Goal: Information Seeking & Learning: Learn about a topic

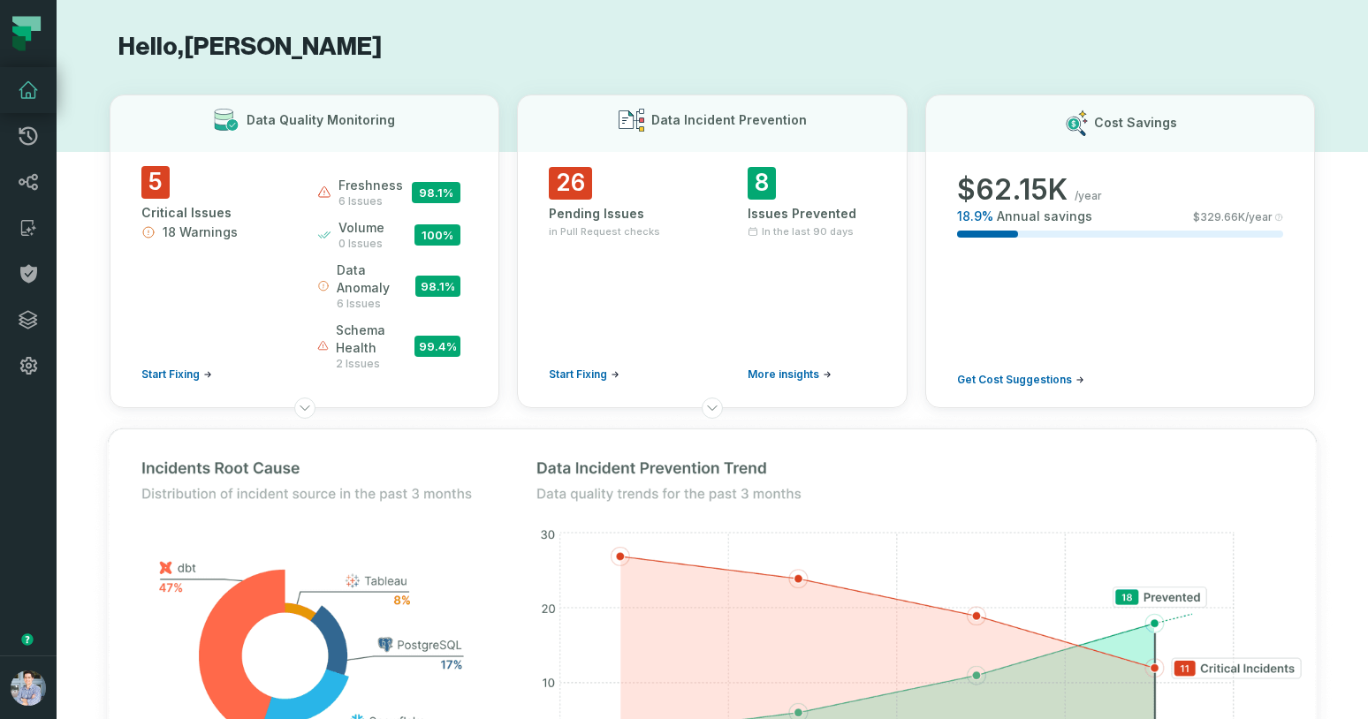
scroll to position [1509, 0]
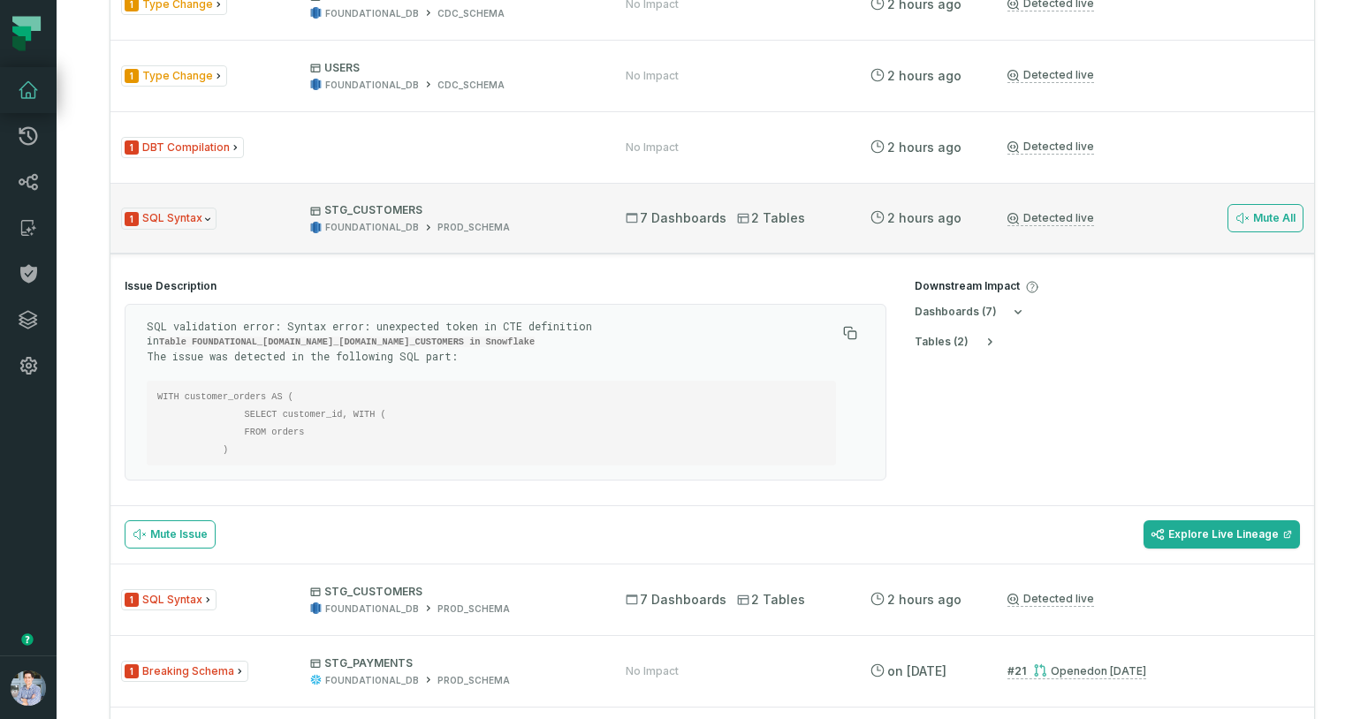
click at [528, 223] on div "FOUNDATIONAL_DB PROD_SCHEMA" at bounding box center [452, 227] width 284 height 13
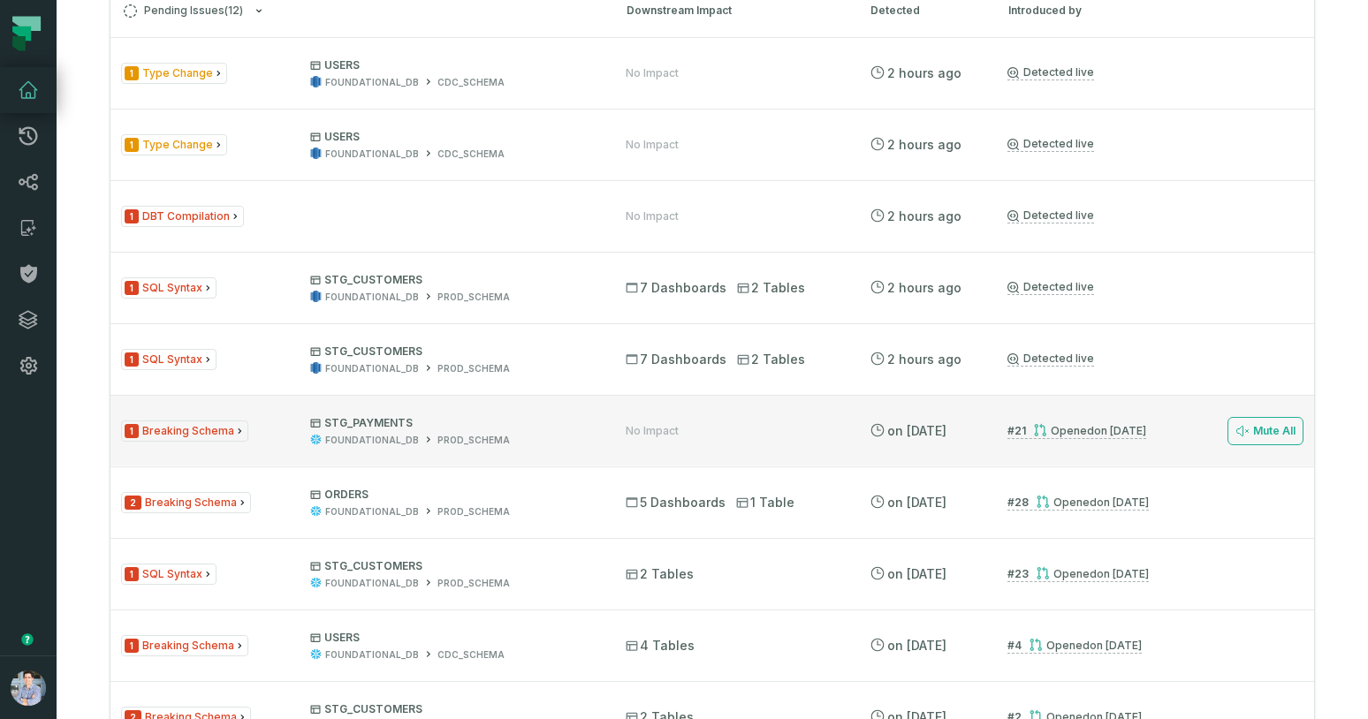
scroll to position [1370, 0]
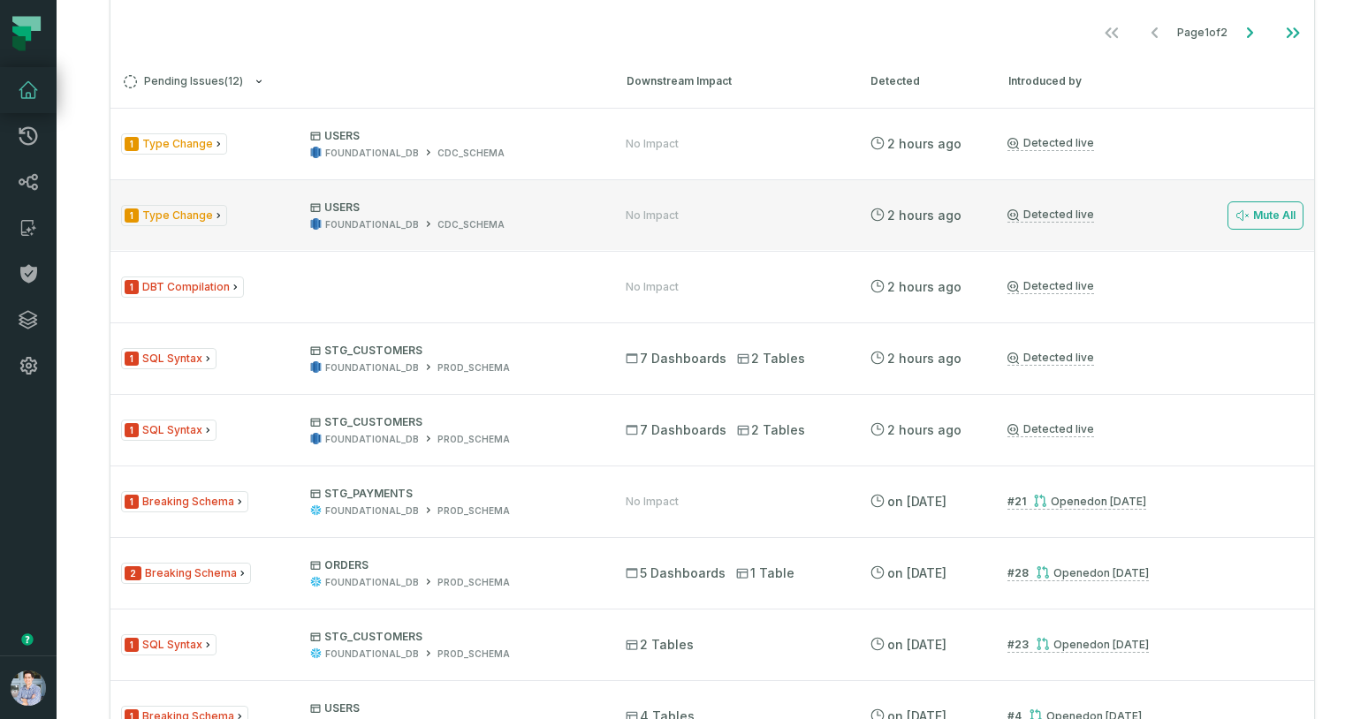
click at [1051, 211] on link "Detected live" at bounding box center [1050, 215] width 87 height 15
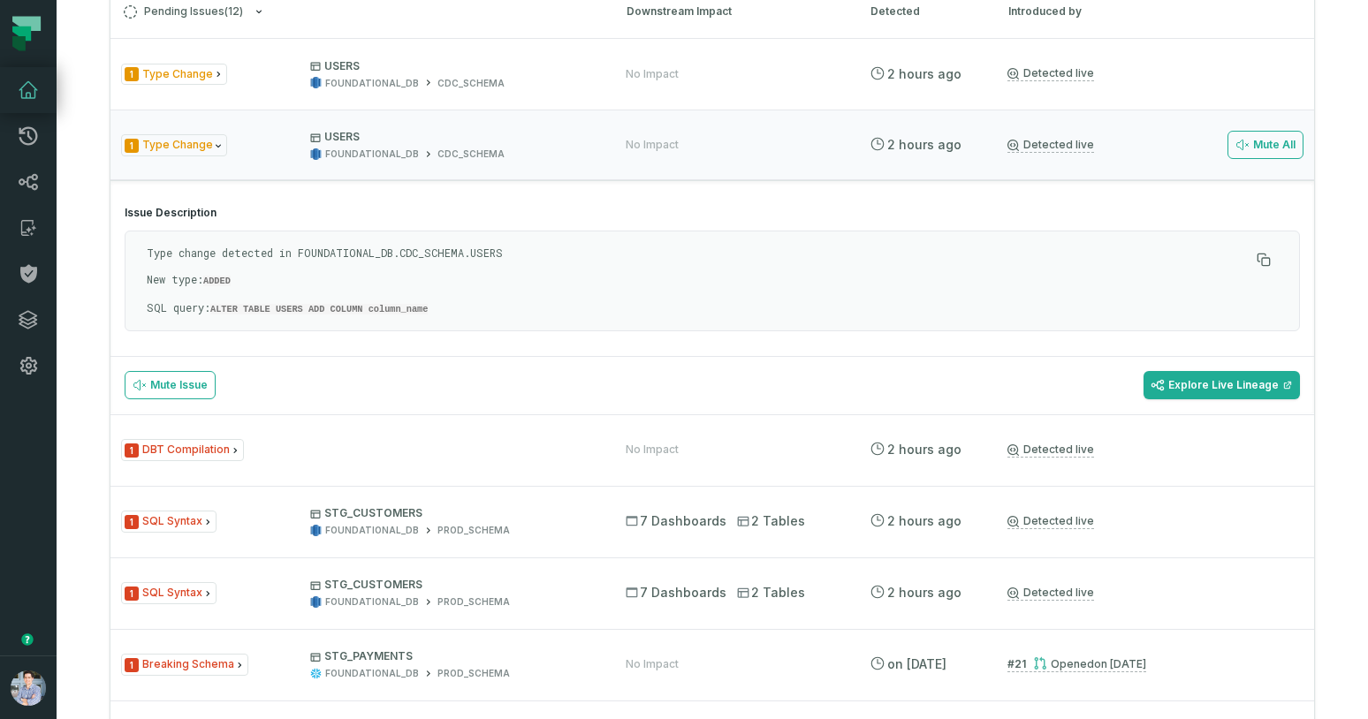
scroll to position [1441, 0]
click at [679, 247] on p "Type change detected in FOUNDATIONAL_DB.CDC_SCHEMA.USERS" at bounding box center [698, 251] width 1103 height 14
click at [838, 293] on div "Type change detected in FOUNDATIONAL_DB.CDC_SCHEMA.USERS New type: ADDED SQL qu…" at bounding box center [698, 279] width 1103 height 70
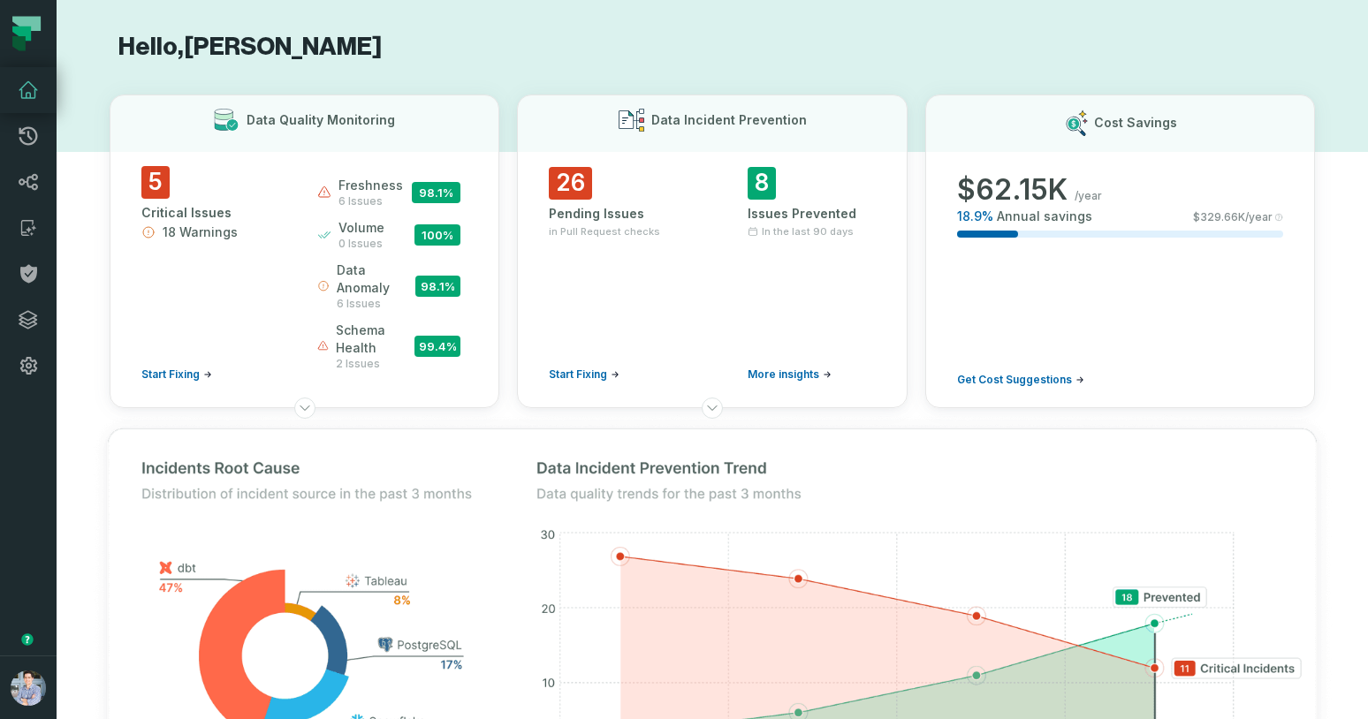
click at [20, 95] on icon at bounding box center [28, 90] width 21 height 21
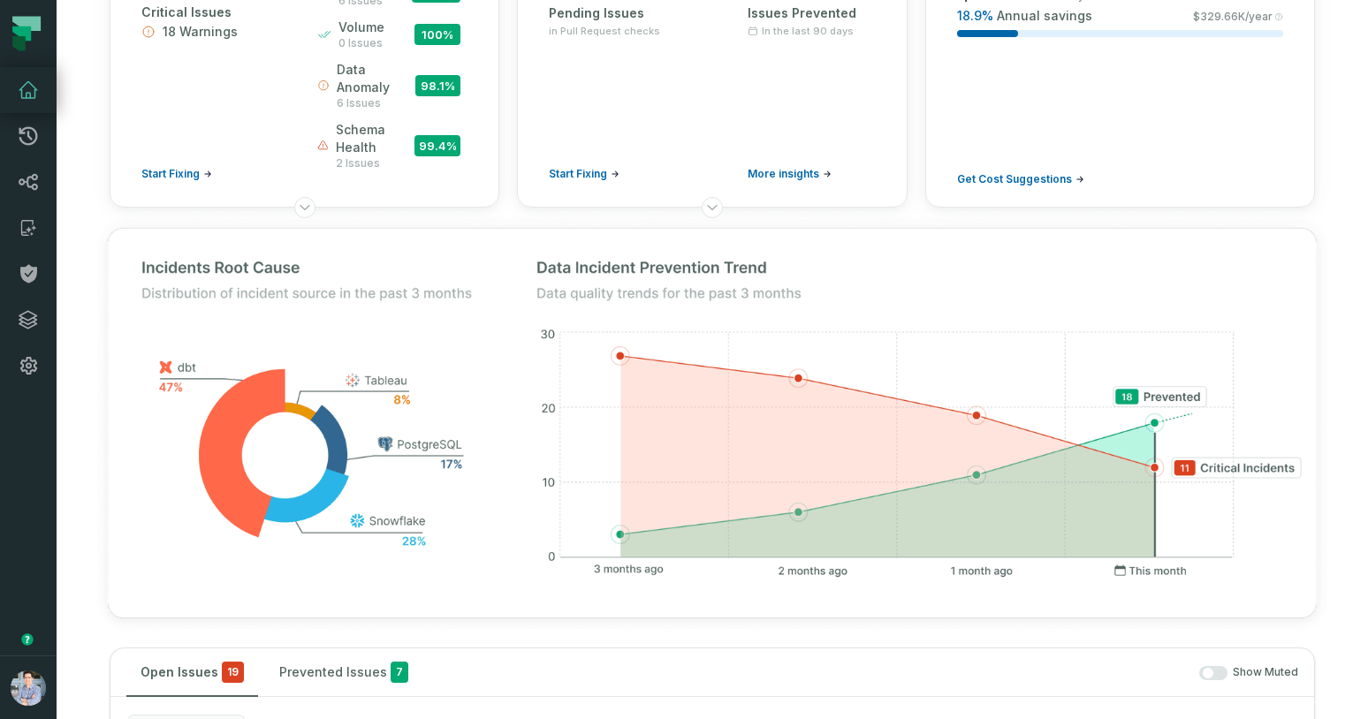
scroll to position [200, 0]
click at [814, 438] on img at bounding box center [712, 425] width 1276 height 458
click at [1133, 446] on img at bounding box center [712, 425] width 1276 height 458
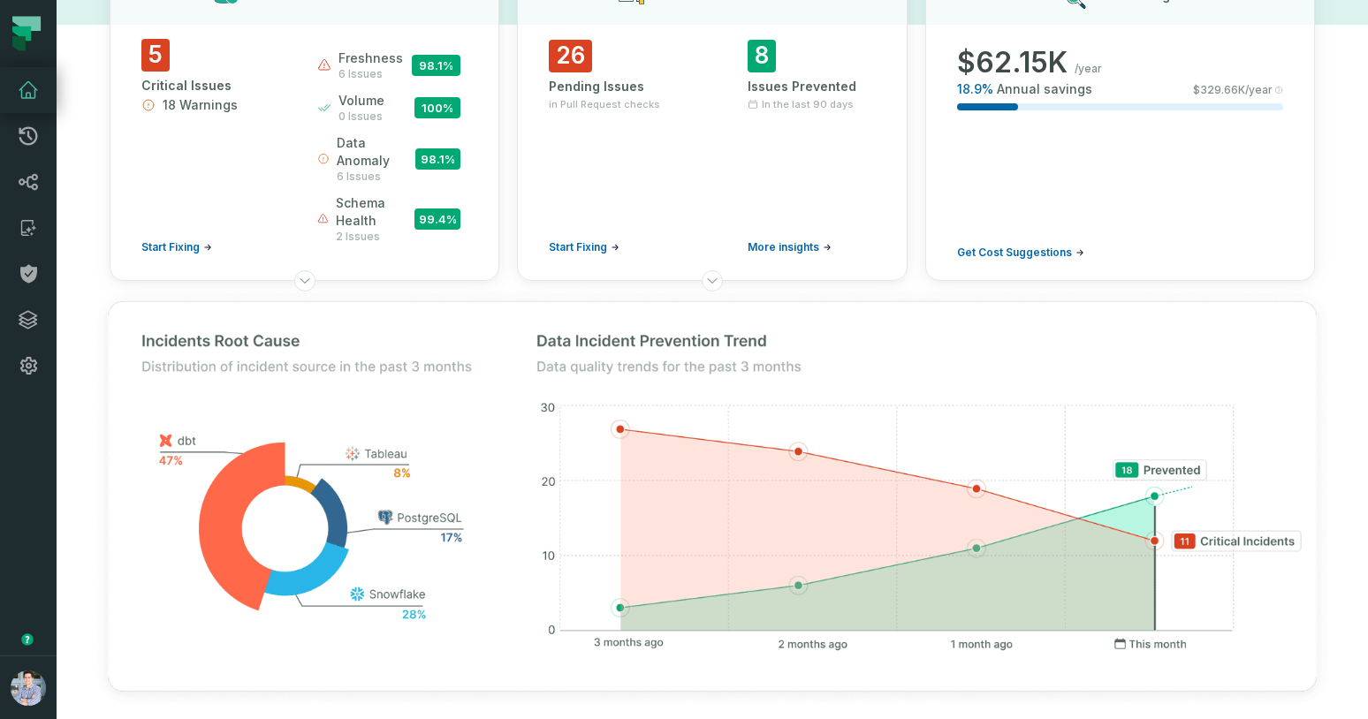
scroll to position [0, 0]
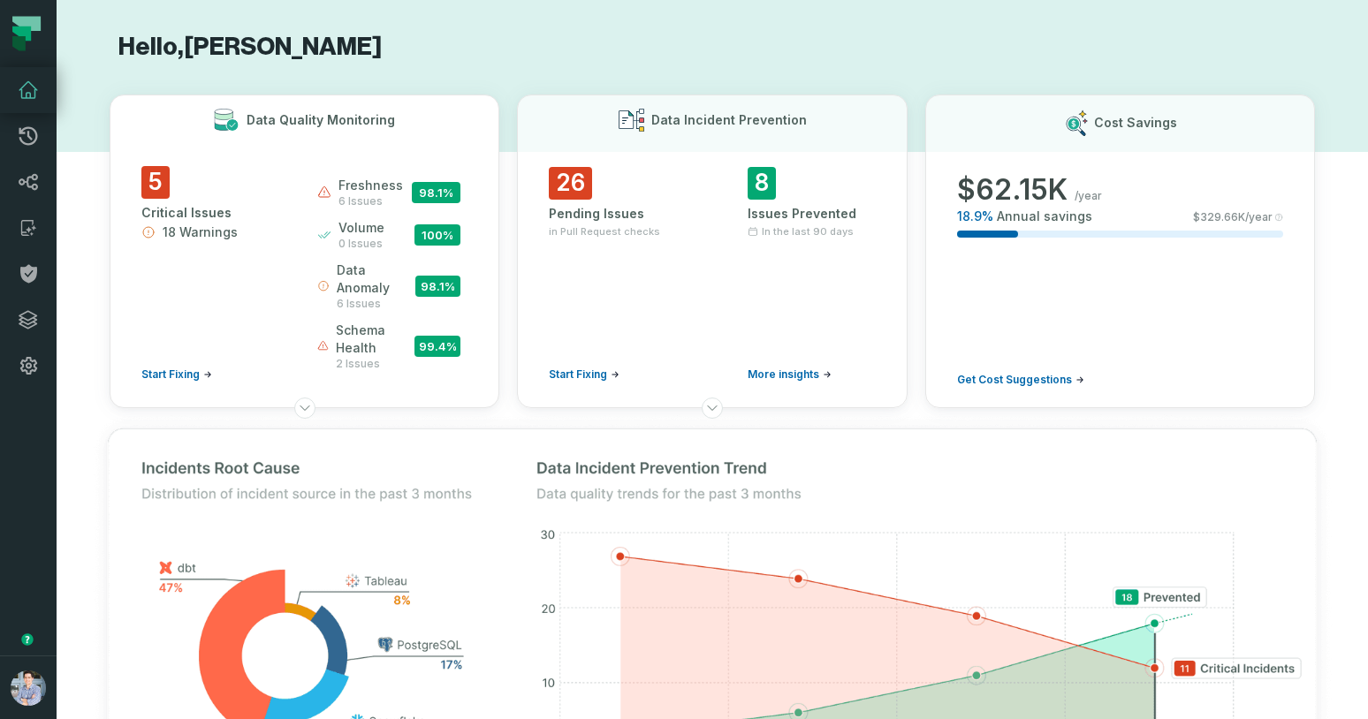
click at [450, 112] on div "Data Quality Monitoring" at bounding box center [304, 120] width 326 height 22
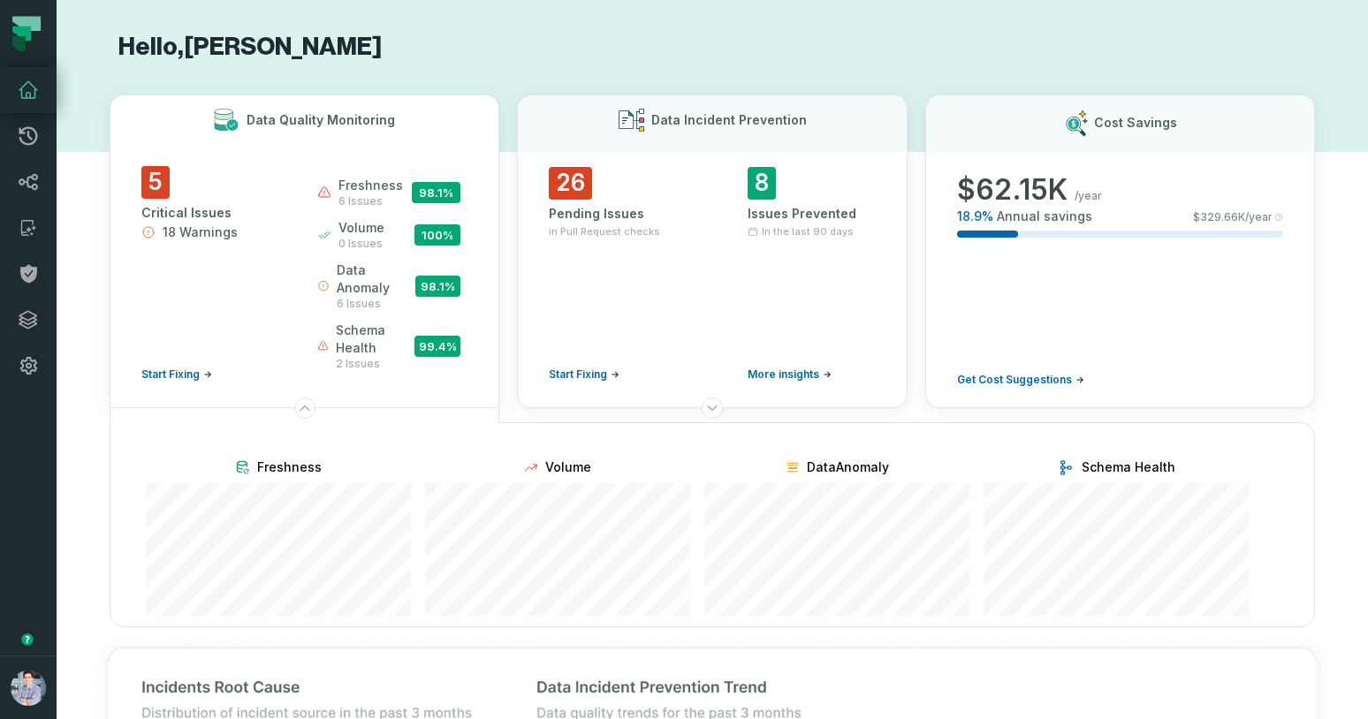
click at [423, 187] on span "98.1 %" at bounding box center [436, 192] width 49 height 21
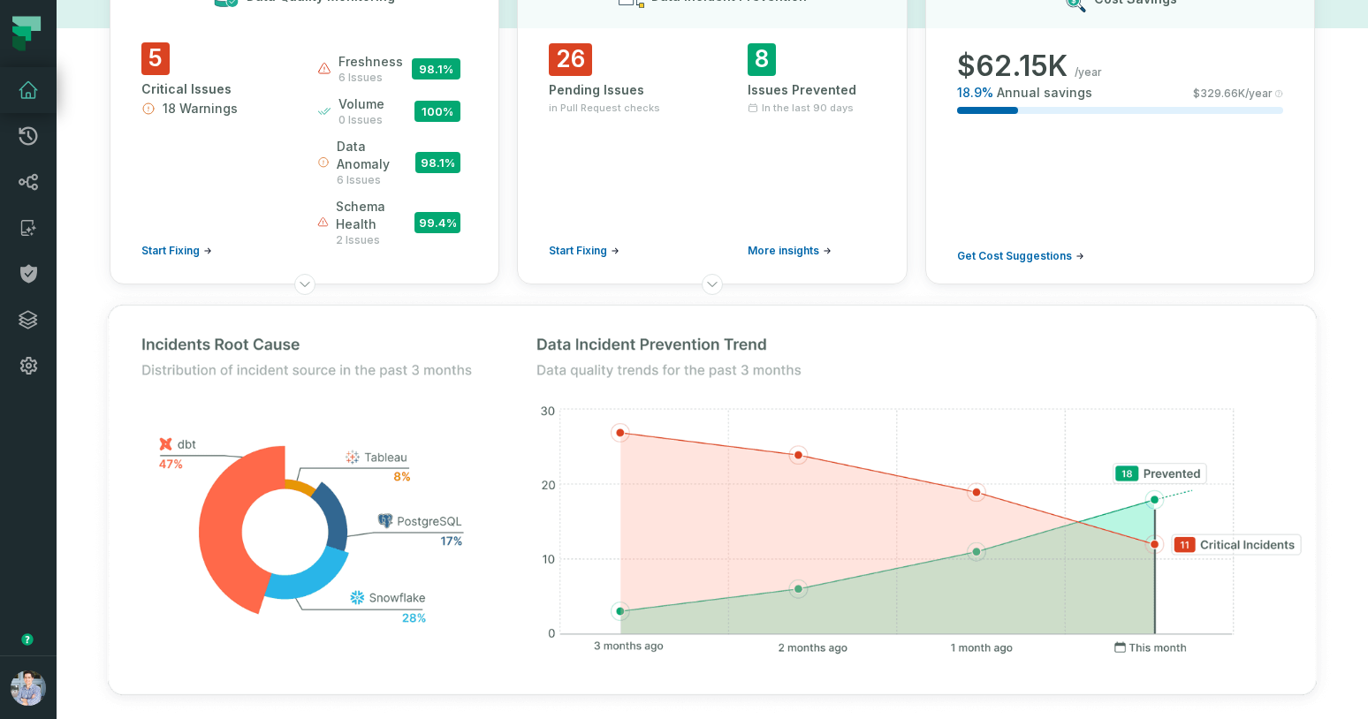
scroll to position [85, 0]
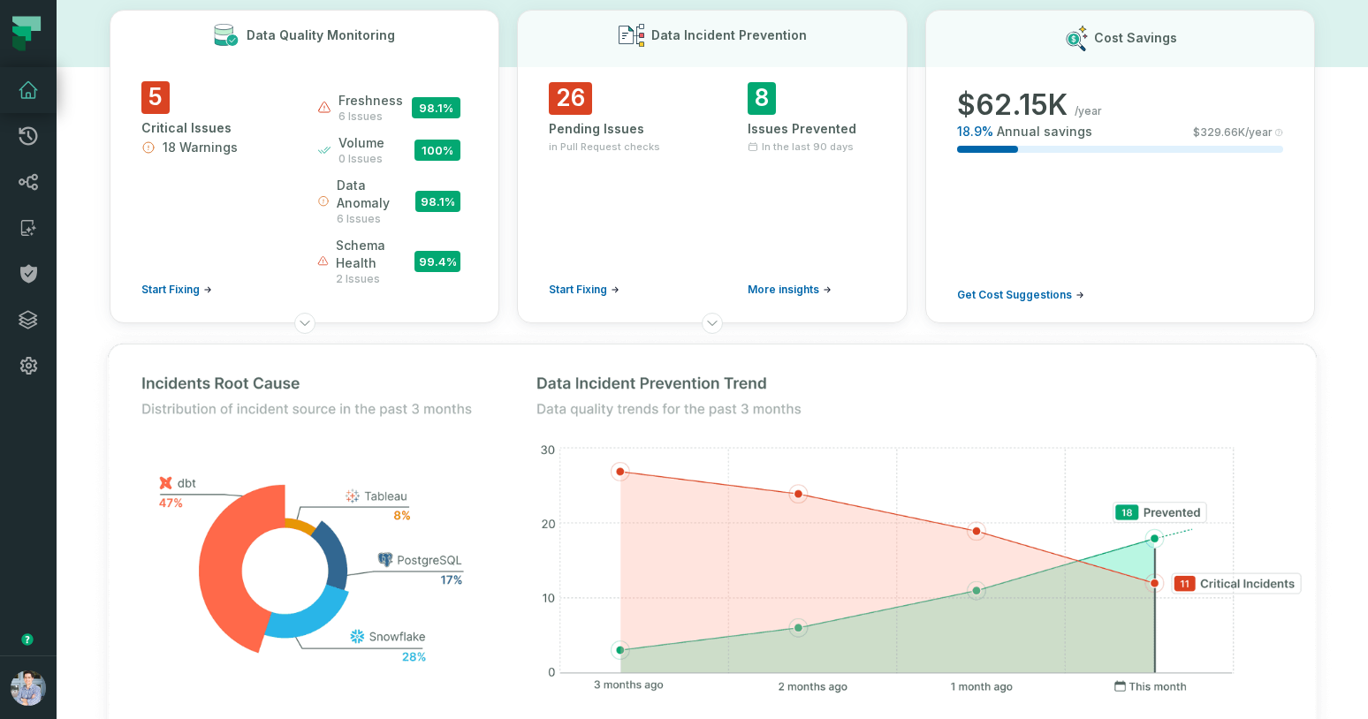
click at [439, 145] on span "100 %" at bounding box center [437, 150] width 46 height 21
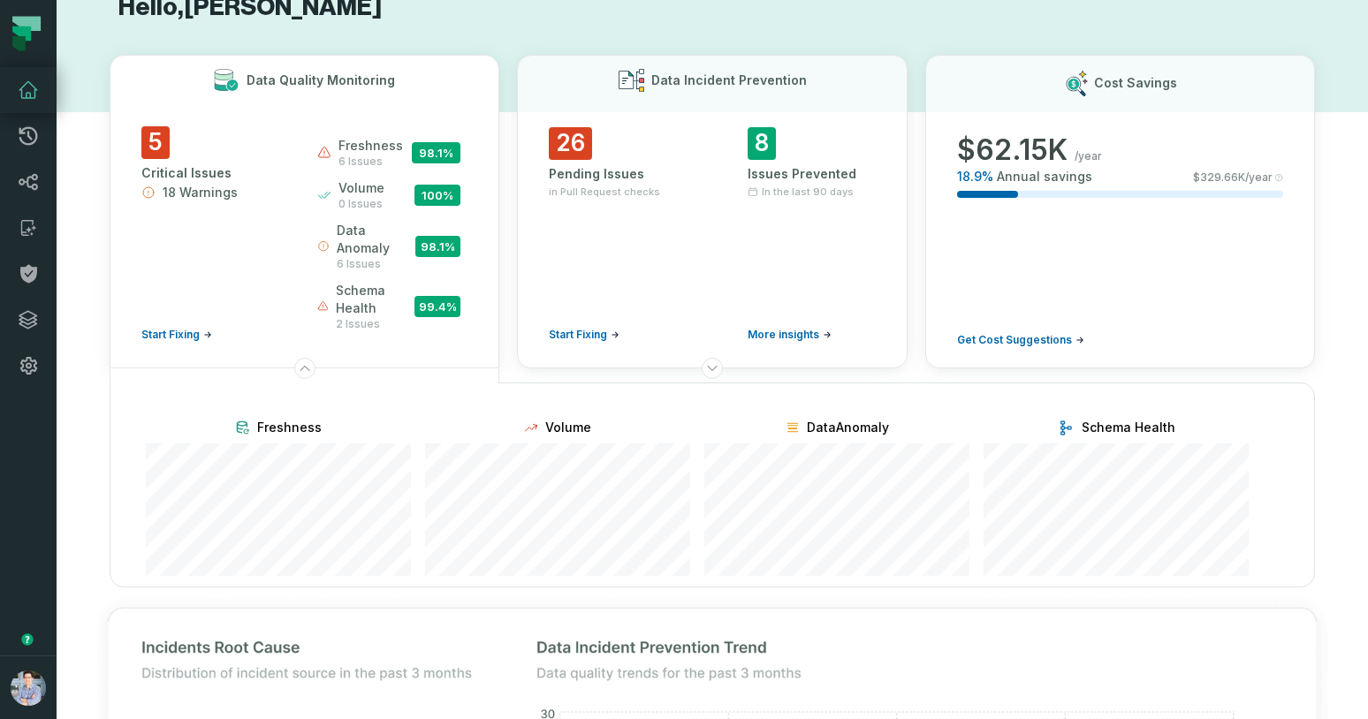
scroll to position [0, 0]
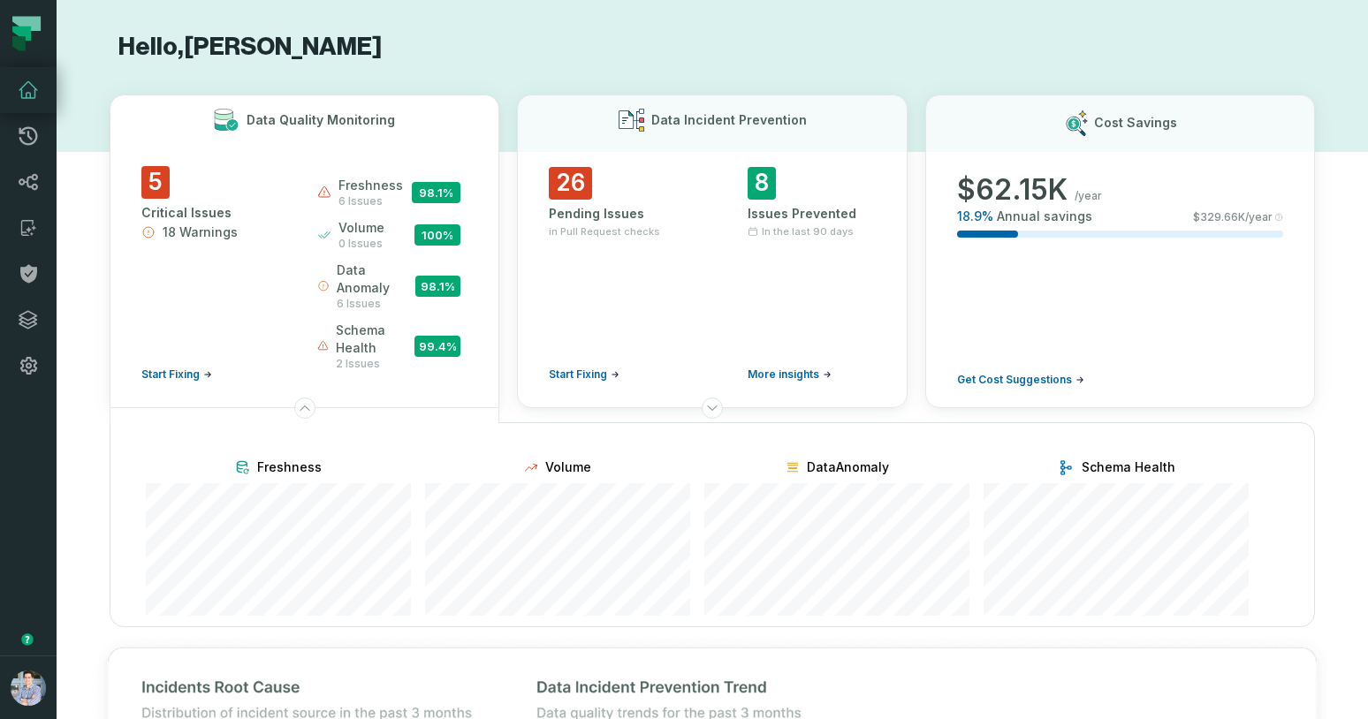
click at [437, 113] on div "Data Quality Monitoring" at bounding box center [304, 120] width 326 height 22
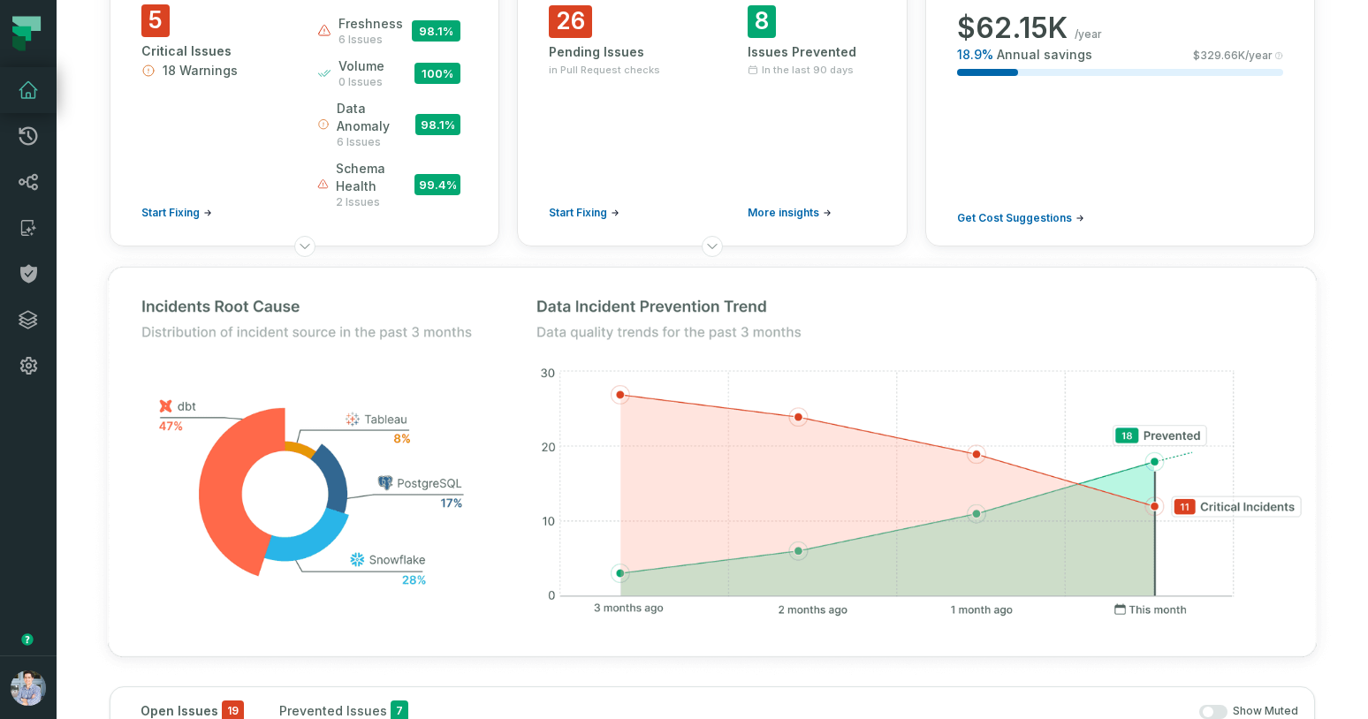
scroll to position [125, 0]
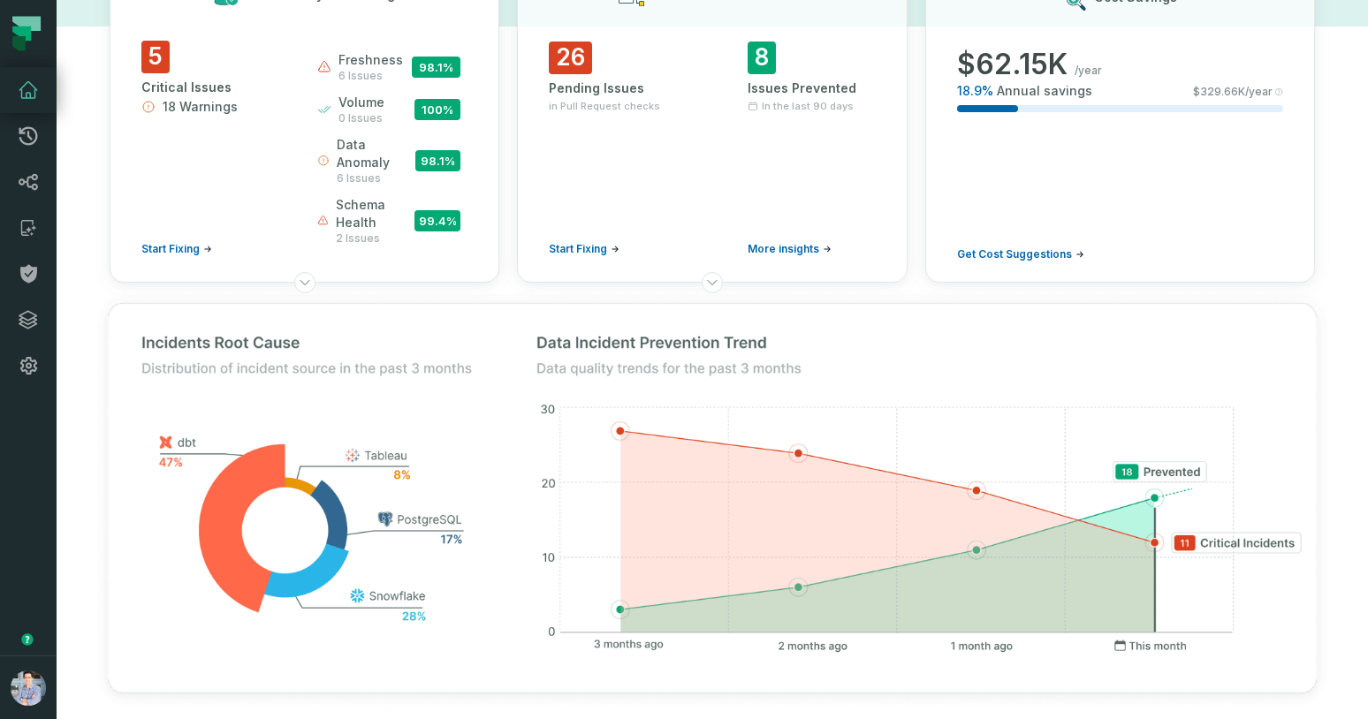
click at [449, 101] on span "100 %" at bounding box center [437, 109] width 46 height 21
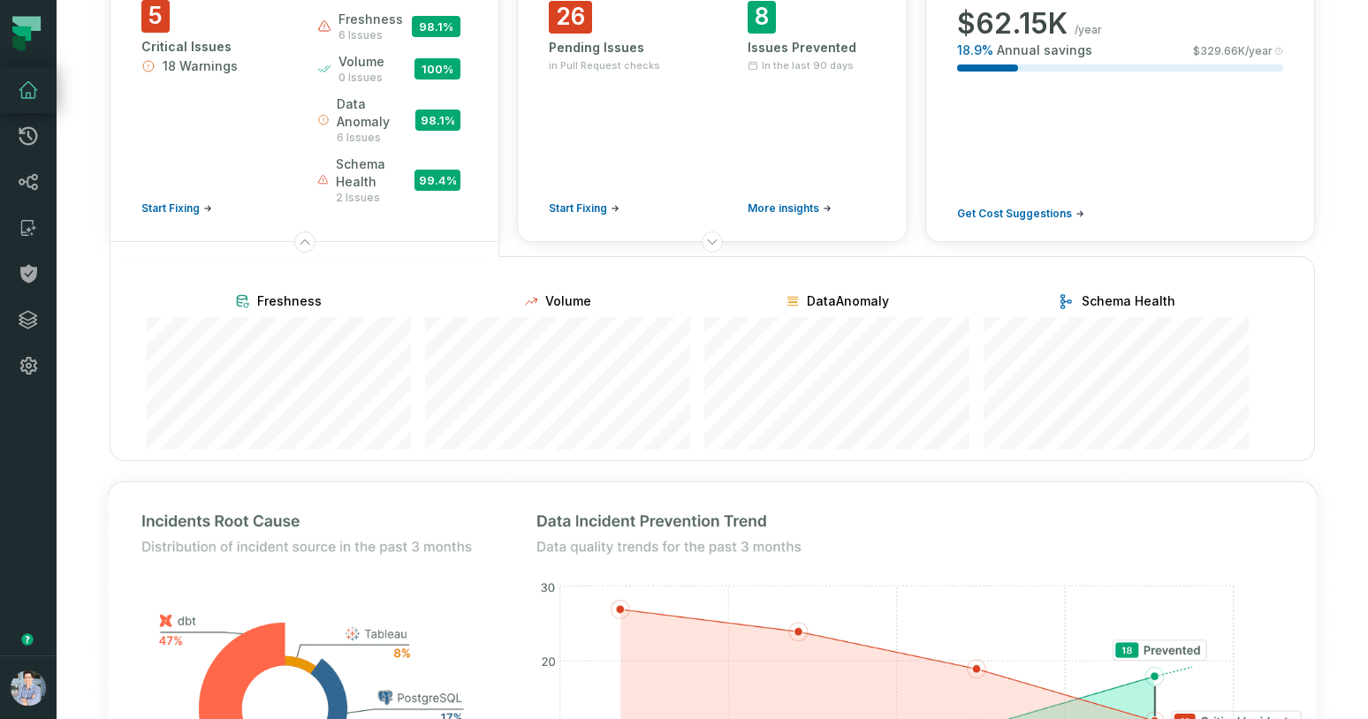
scroll to position [0, 0]
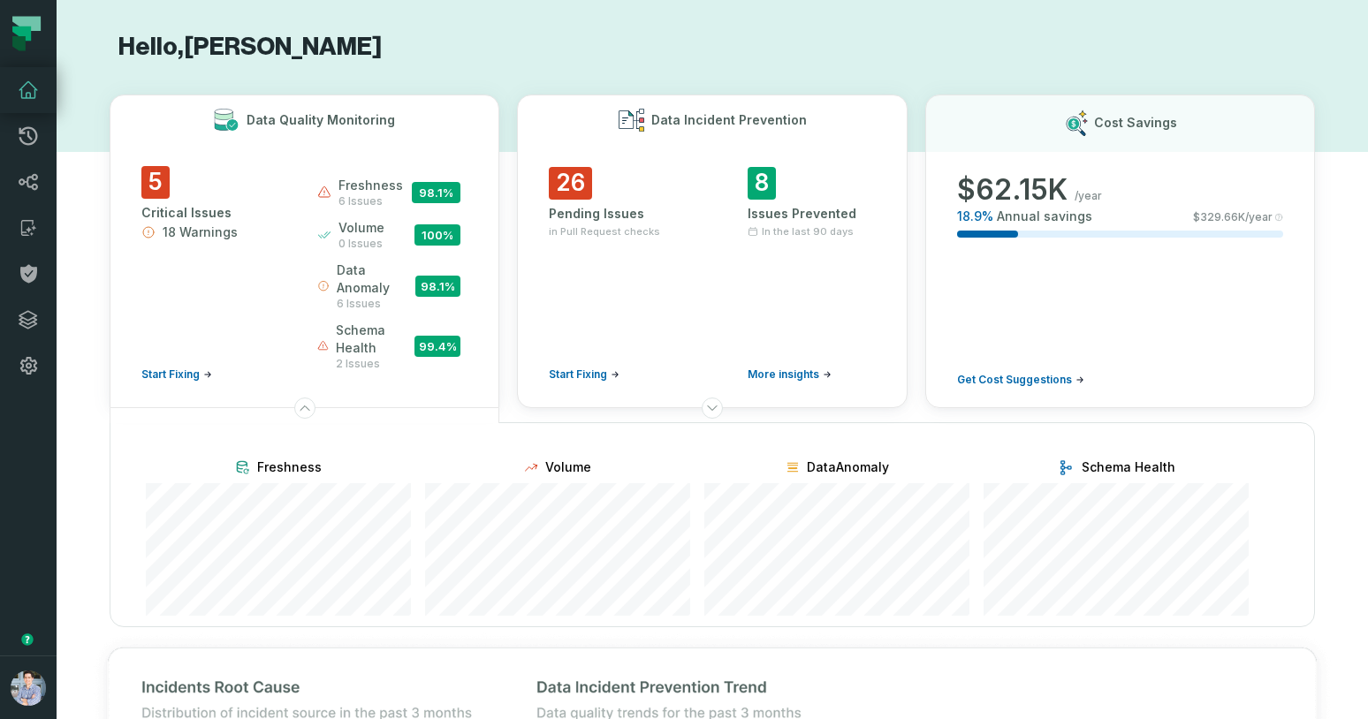
click at [831, 119] on div "Data Incident Prevention" at bounding box center [712, 120] width 326 height 23
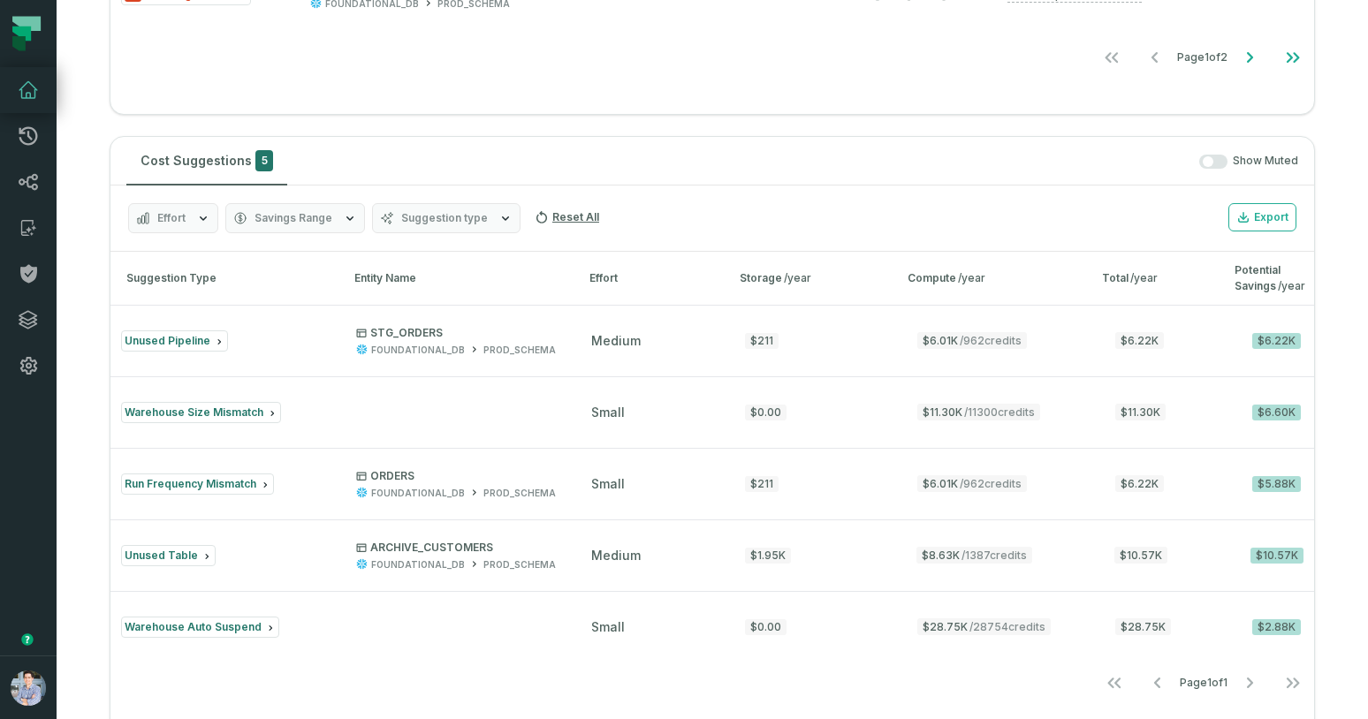
scroll to position [2347, 0]
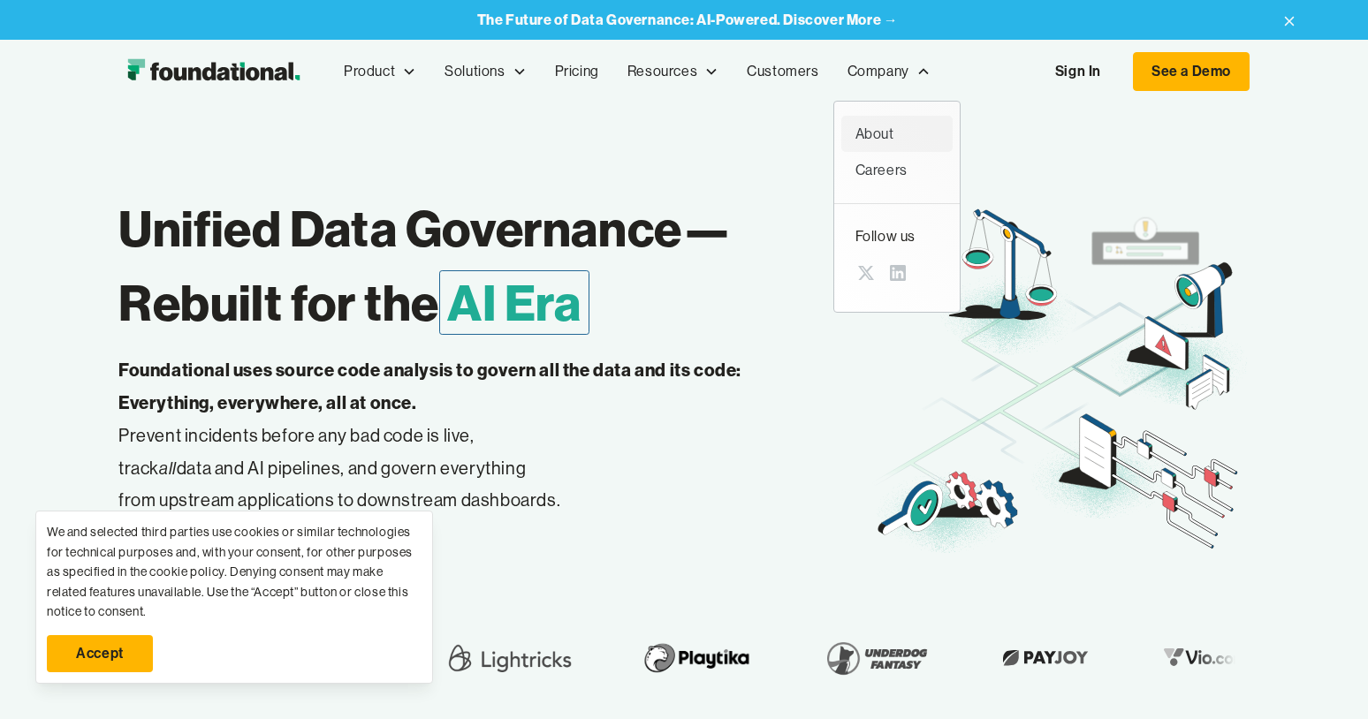
click at [882, 119] on link "About" at bounding box center [896, 134] width 111 height 37
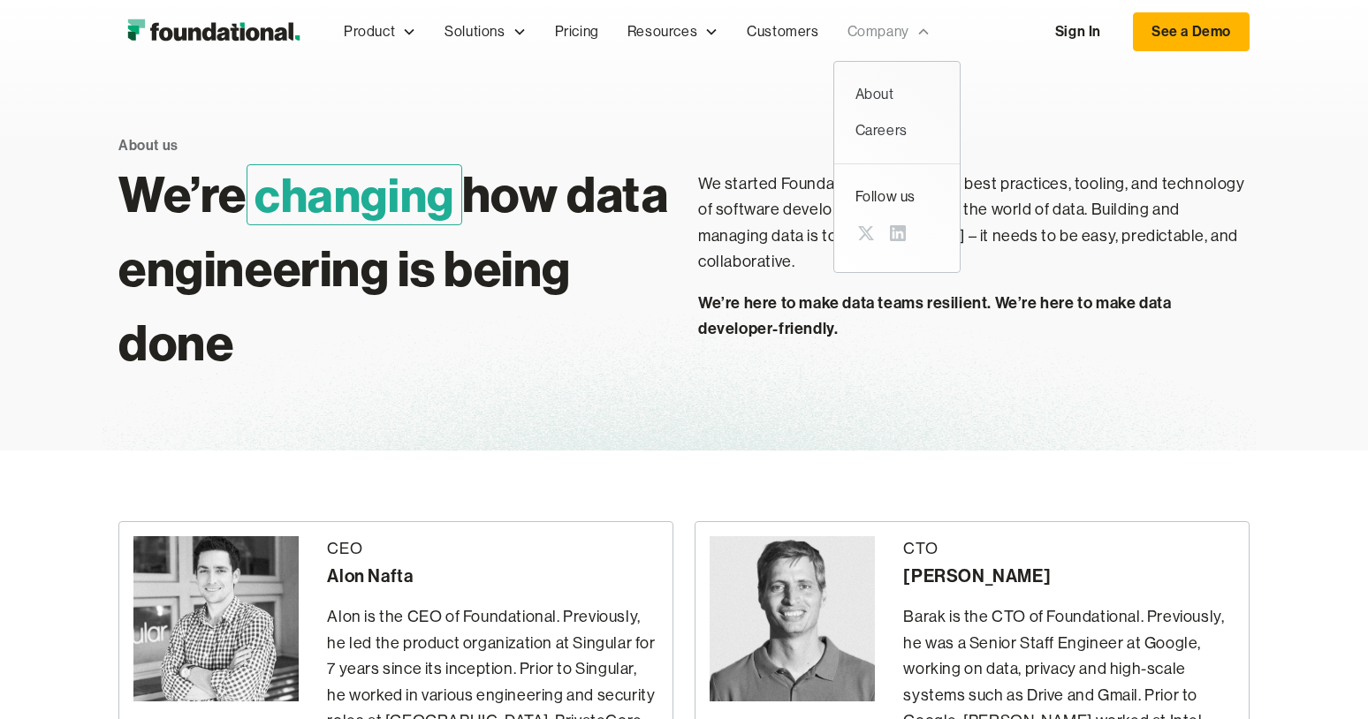
click at [877, 40] on div "Company" at bounding box center [878, 31] width 62 height 23
click at [880, 124] on div "Careers" at bounding box center [896, 130] width 83 height 23
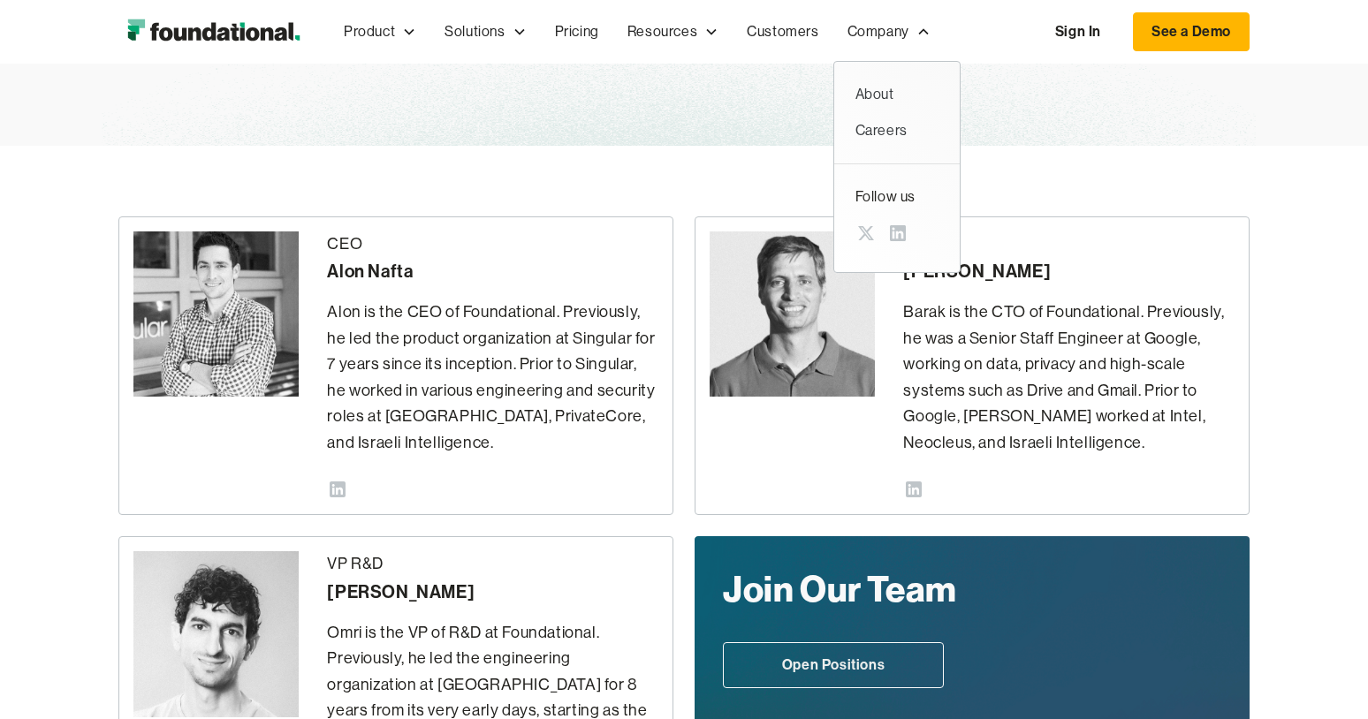
scroll to position [303, 0]
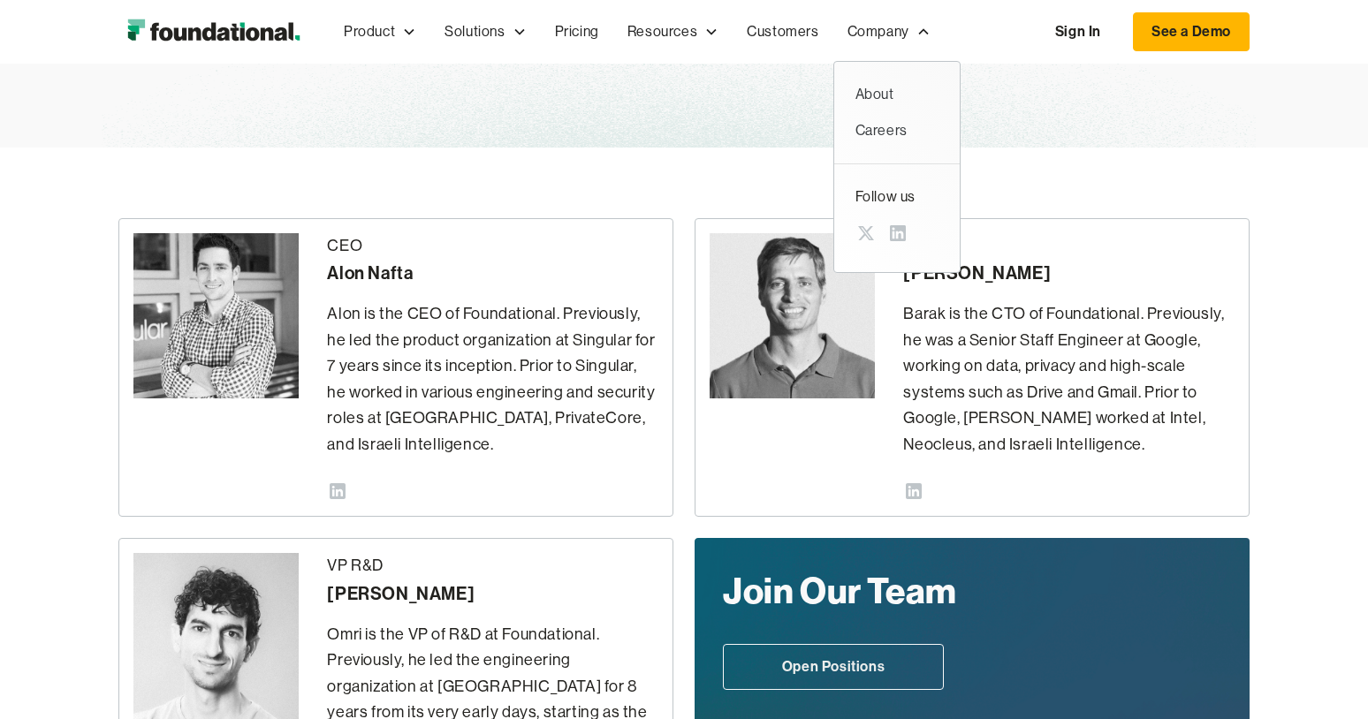
click at [1058, 184] on div "CEO Alon Nafta Alon is the CEO of Foundational. Previously, he led the product …" at bounding box center [683, 554] width 1131 height 813
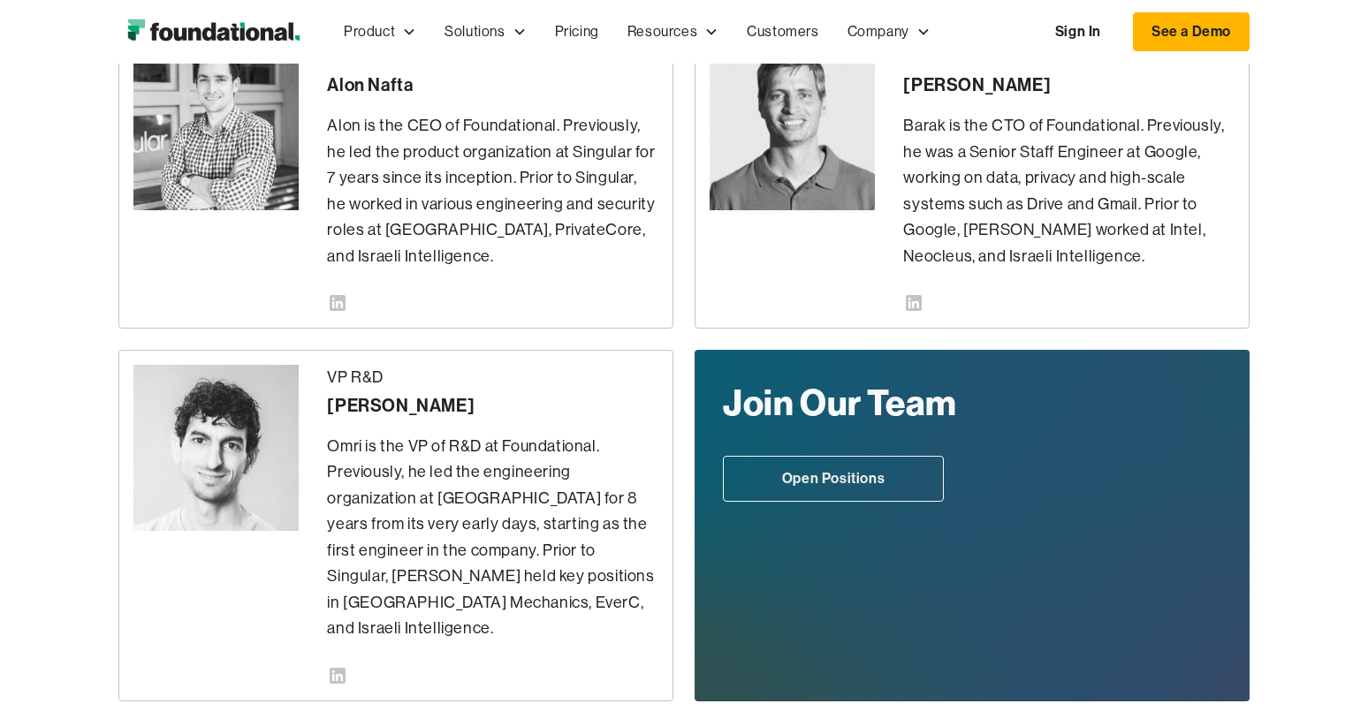
scroll to position [479, 0]
